Goal: Information Seeking & Learning: Understand process/instructions

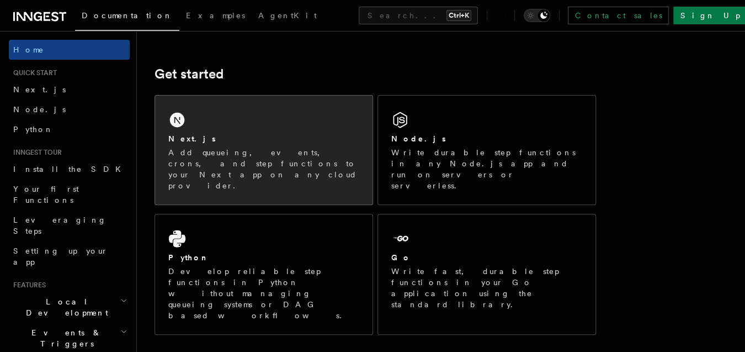
click at [330, 120] on div "Next.js Add queueing, events, crons, and step functions to your Next app on any…" at bounding box center [263, 149] width 217 height 109
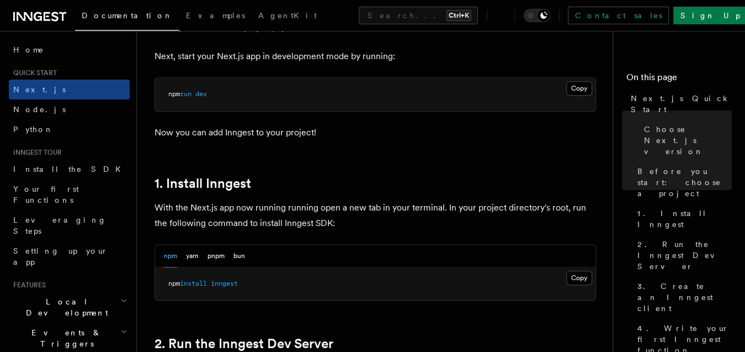
scroll to position [519, 0]
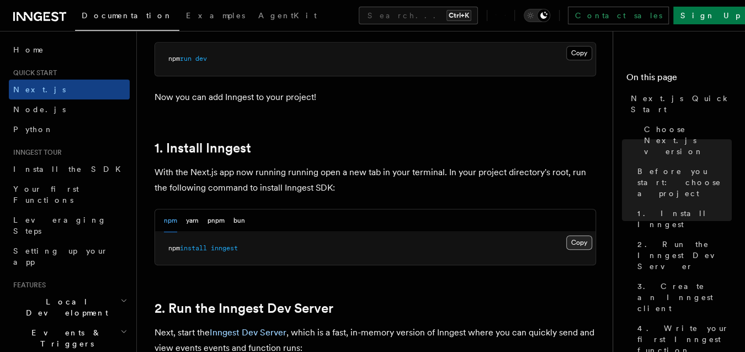
click at [587, 246] on button "Copy Copied" at bounding box center [579, 242] width 26 height 14
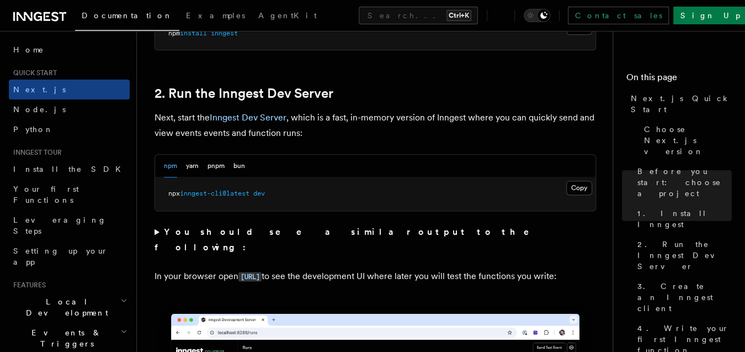
scroll to position [761, 0]
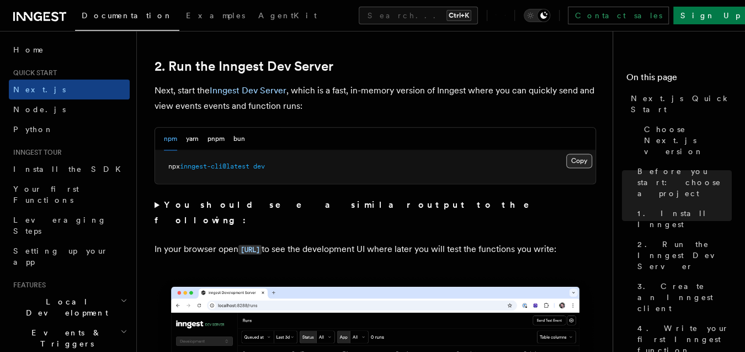
click at [578, 164] on button "Copy Copied" at bounding box center [579, 160] width 26 height 14
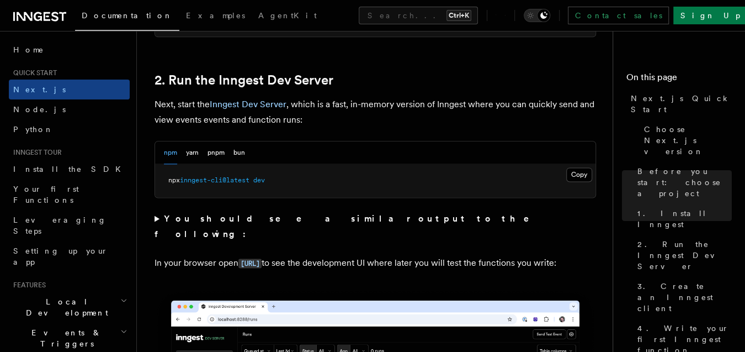
scroll to position [748, 0]
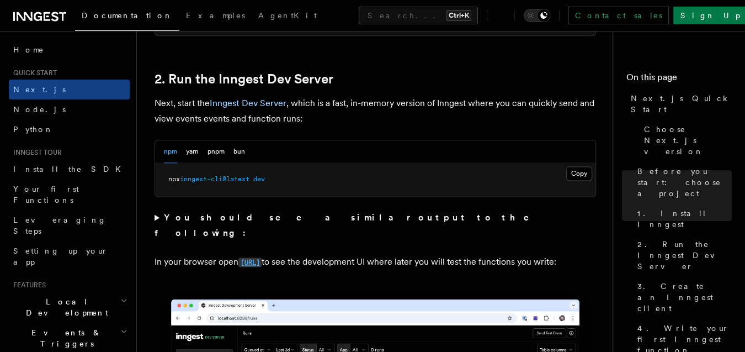
click at [262, 257] on code "http://localhost:8288" at bounding box center [249, 261] width 23 height 9
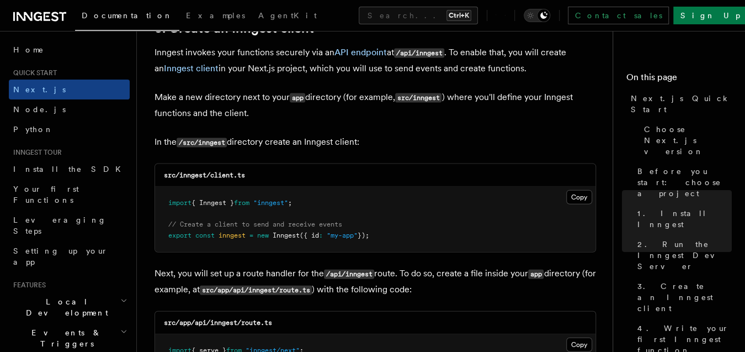
scroll to position [1341, 0]
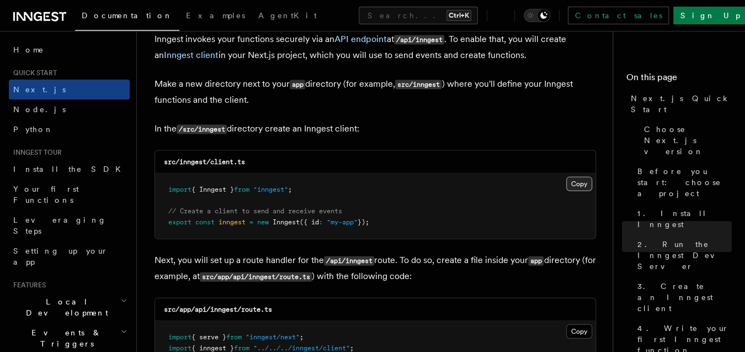
click at [573, 179] on button "Copy Copied" at bounding box center [579, 184] width 26 height 14
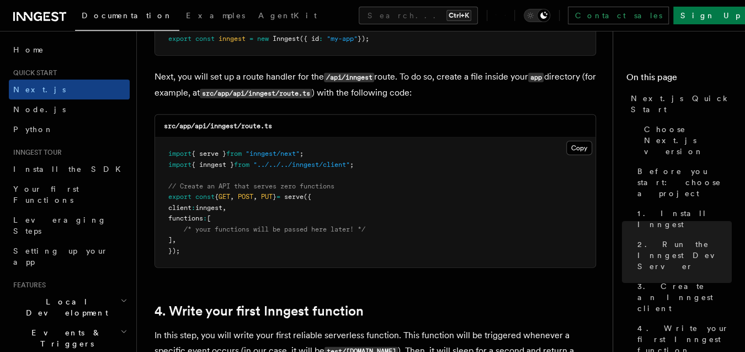
scroll to position [1521, 0]
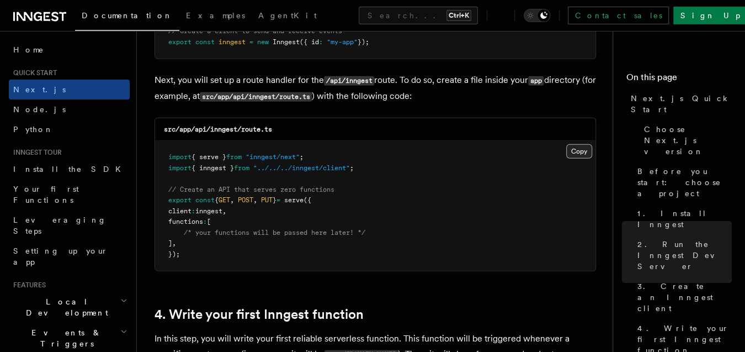
click at [578, 148] on button "Copy Copied" at bounding box center [579, 151] width 26 height 14
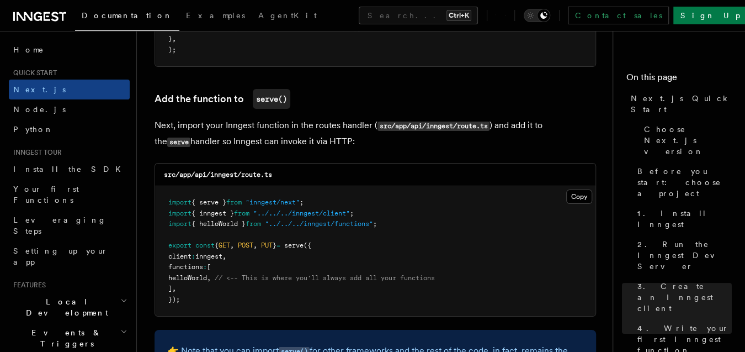
scroll to position [2162, 0]
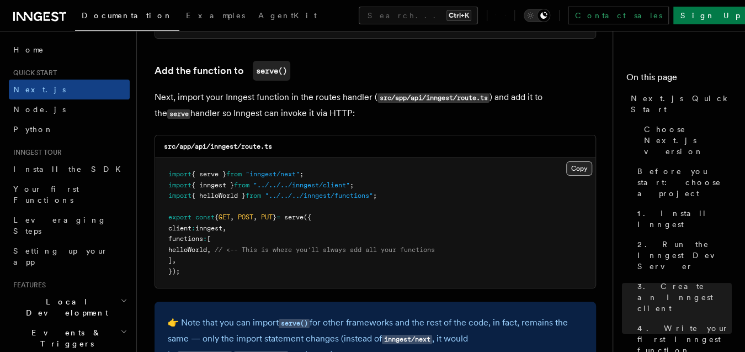
click at [577, 164] on button "Copy Copied" at bounding box center [579, 168] width 26 height 14
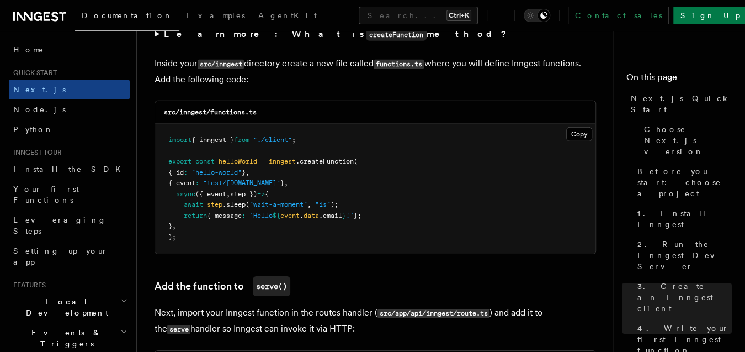
scroll to position [1942, 0]
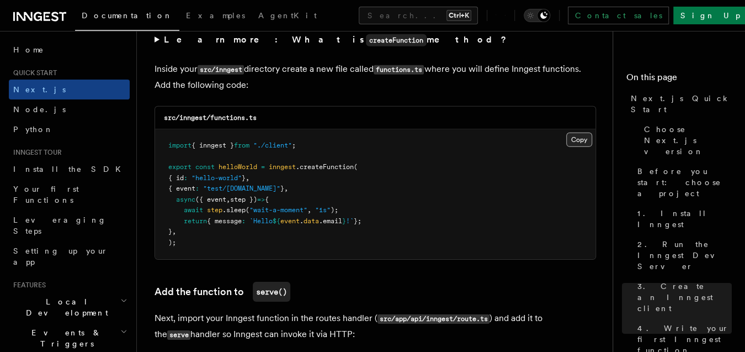
click at [576, 137] on button "Copy Copied" at bounding box center [579, 139] width 26 height 14
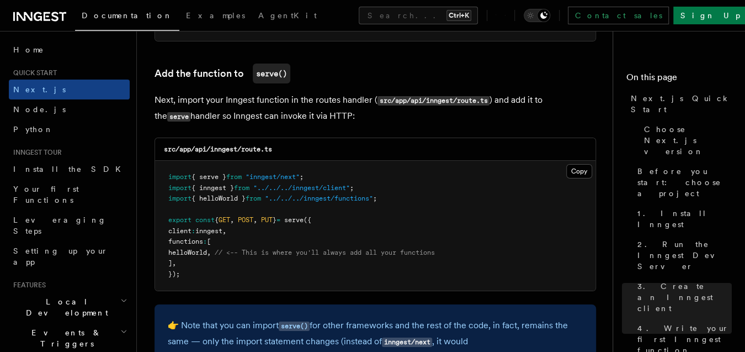
scroll to position [2162, 0]
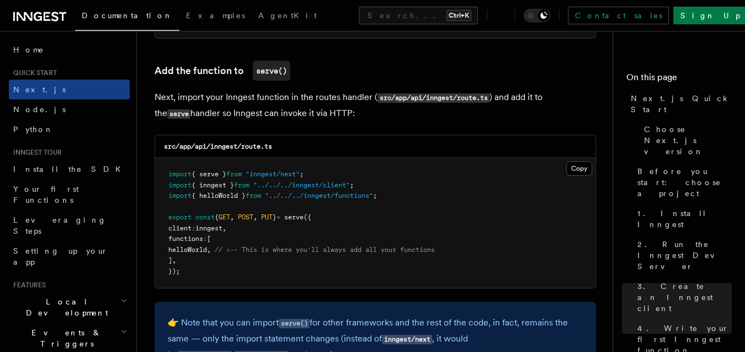
click at [197, 250] on span "helloWorld" at bounding box center [187, 250] width 39 height 8
copy span "helloWorld"
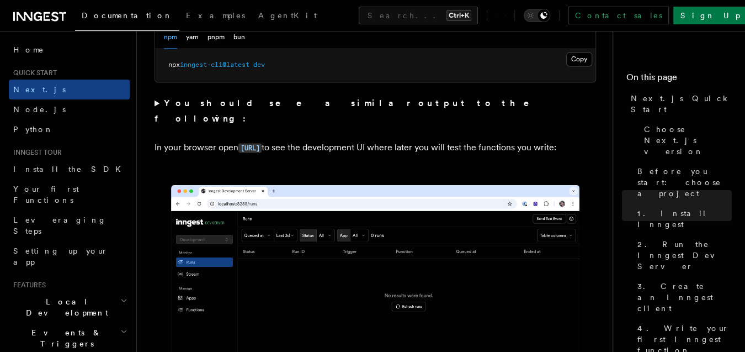
scroll to position [830, 0]
